Goal: Check status: Check status

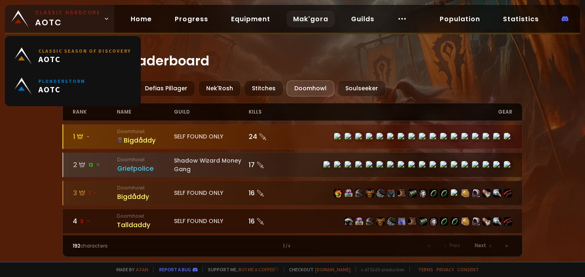
click at [62, 18] on span "Classic Hardcore AOTC" at bounding box center [67, 19] width 65 height 20
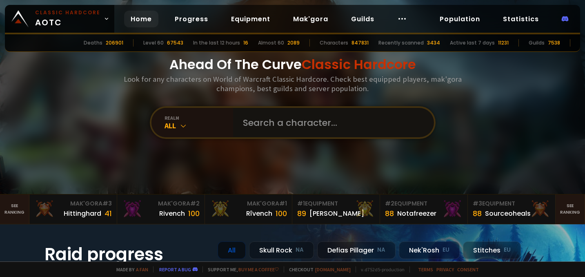
click at [300, 120] on input "text" at bounding box center [331, 122] width 186 height 29
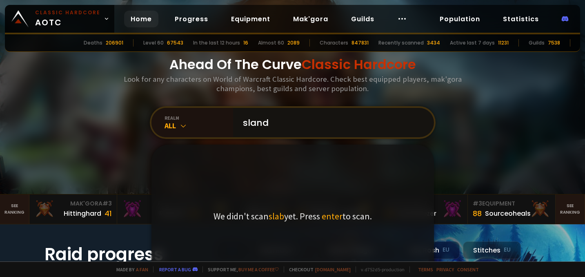
type input "slandy"
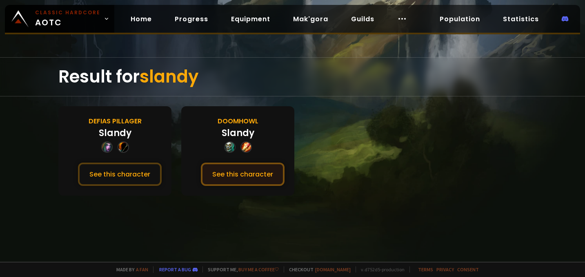
click at [256, 179] on button "See this character" at bounding box center [243, 174] width 84 height 23
